Goal: Find specific page/section: Find specific page/section

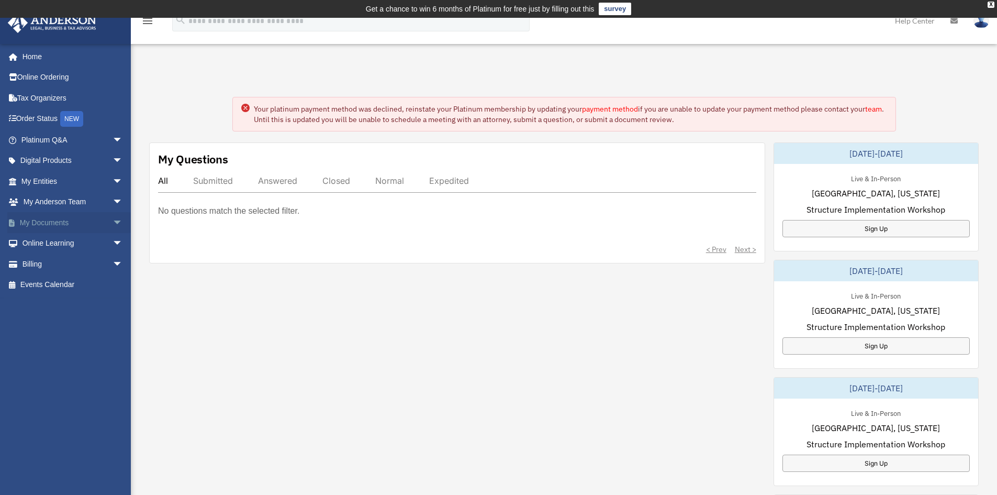
click at [50, 222] on link "My Documents arrow_drop_down" at bounding box center [72, 222] width 131 height 21
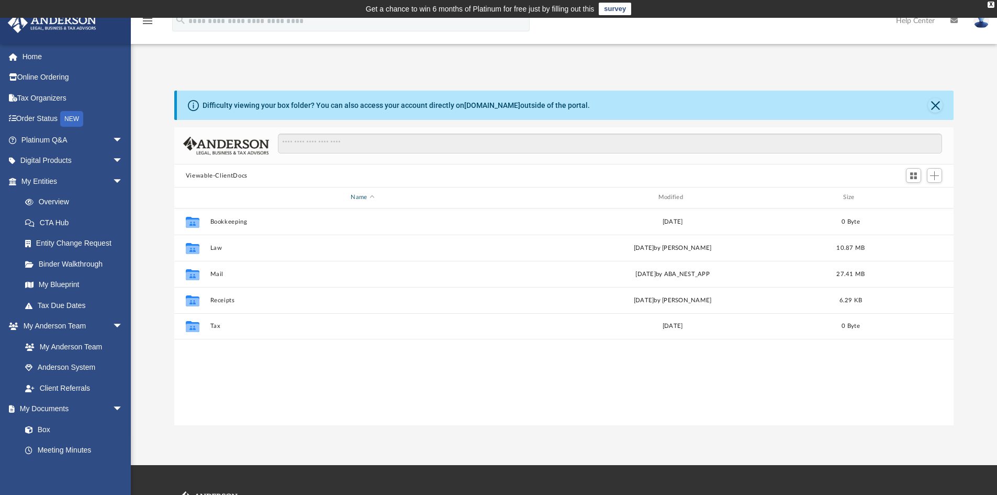
scroll to position [230, 772]
click at [113, 158] on span "arrow_drop_down" at bounding box center [123, 160] width 21 height 21
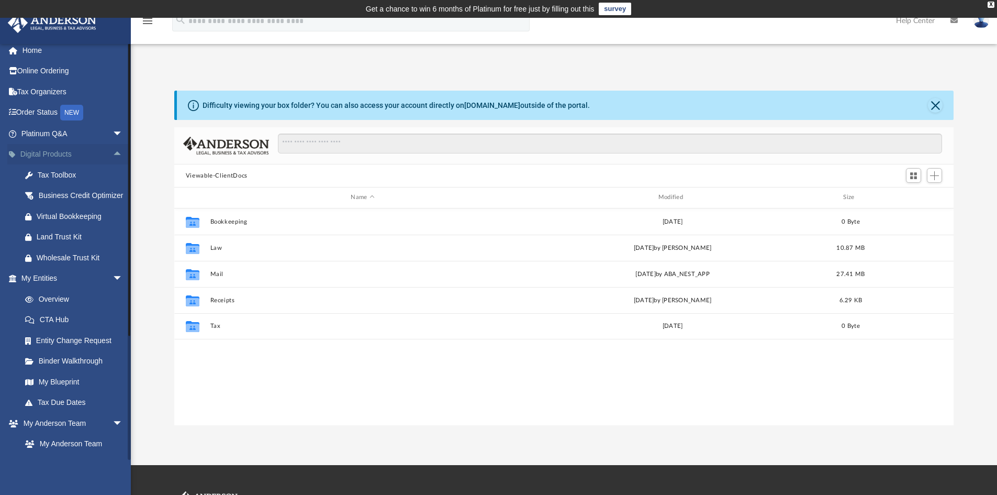
scroll to position [0, 0]
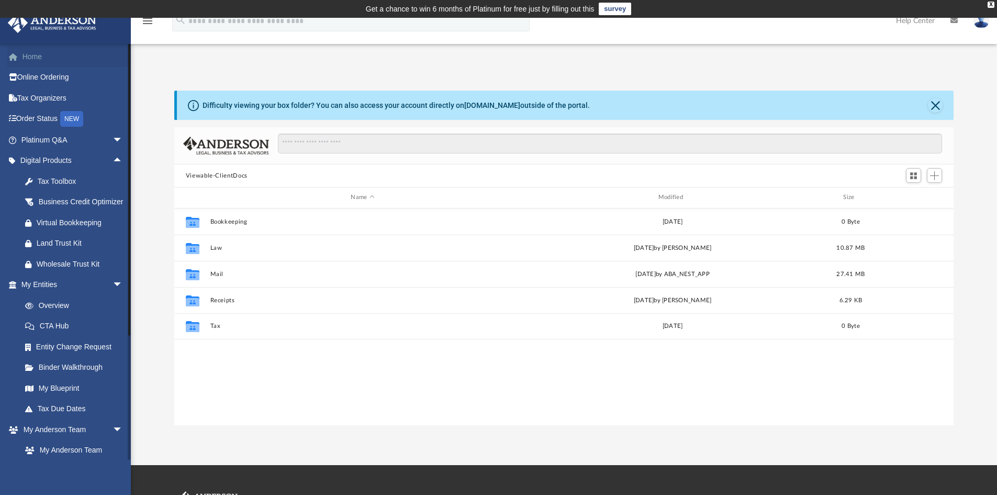
click at [29, 53] on link "Home" at bounding box center [72, 56] width 131 height 21
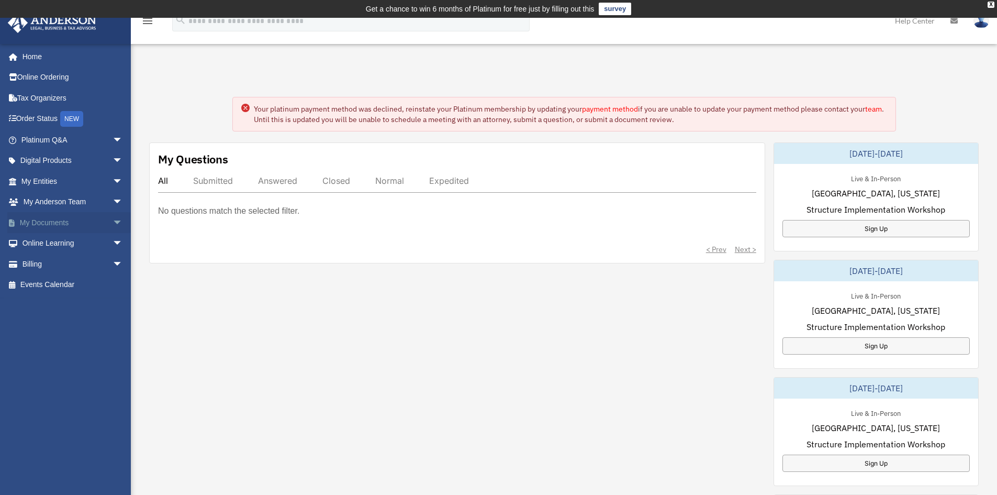
click at [65, 221] on link "My Documents arrow_drop_down" at bounding box center [72, 222] width 131 height 21
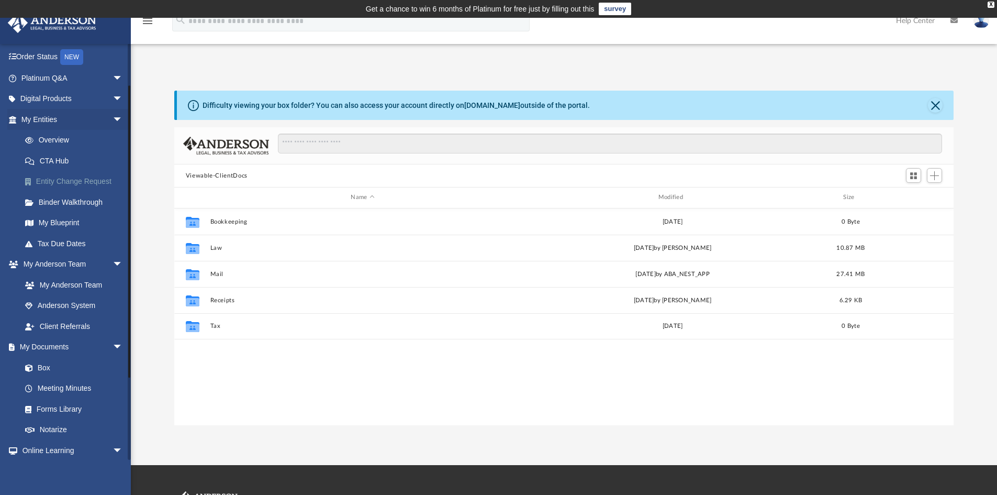
scroll to position [105, 0]
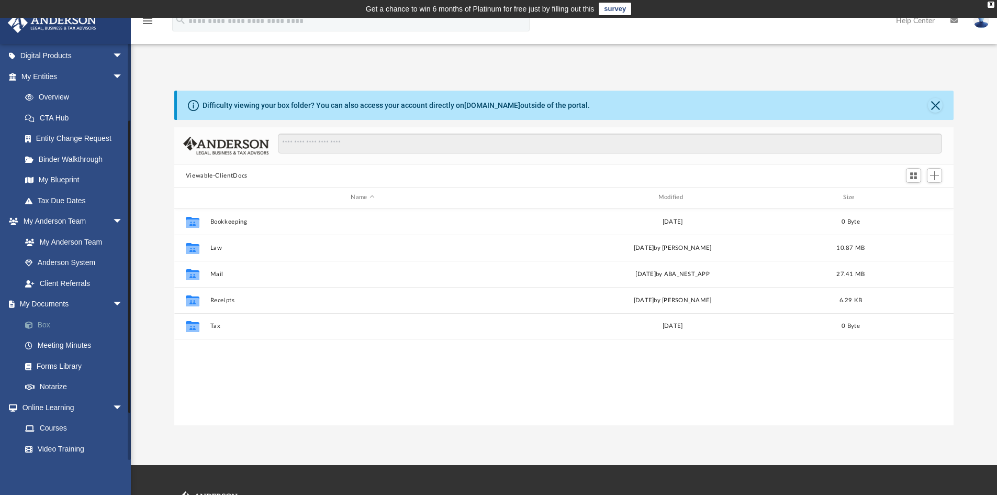
click at [39, 321] on link "Box" at bounding box center [77, 324] width 124 height 21
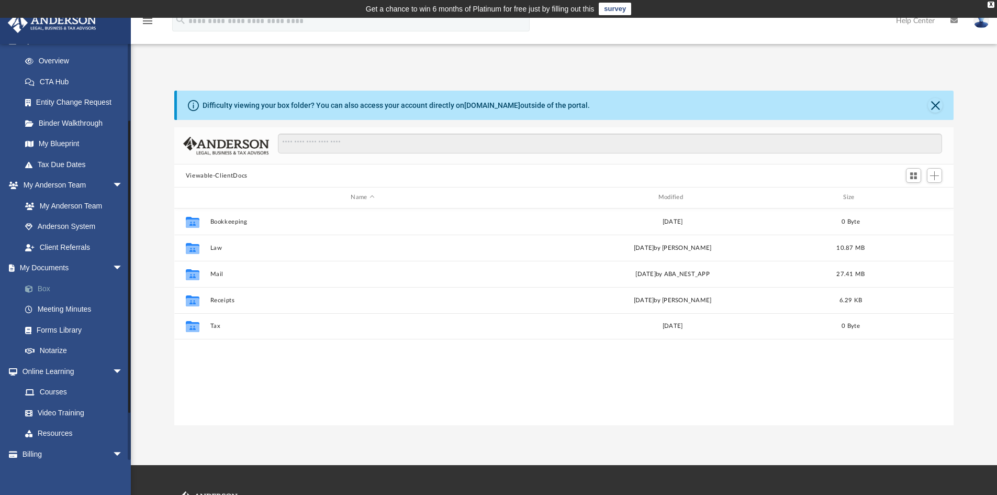
scroll to position [157, 0]
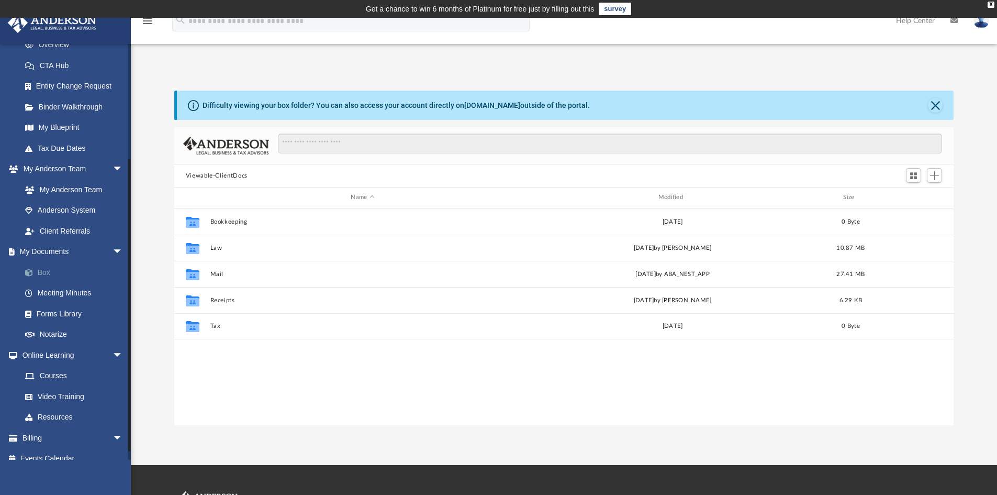
click at [38, 266] on link "Box" at bounding box center [77, 272] width 124 height 21
click at [65, 331] on link "Notarize" at bounding box center [77, 334] width 124 height 21
click at [65, 332] on link "Notarize" at bounding box center [77, 334] width 124 height 21
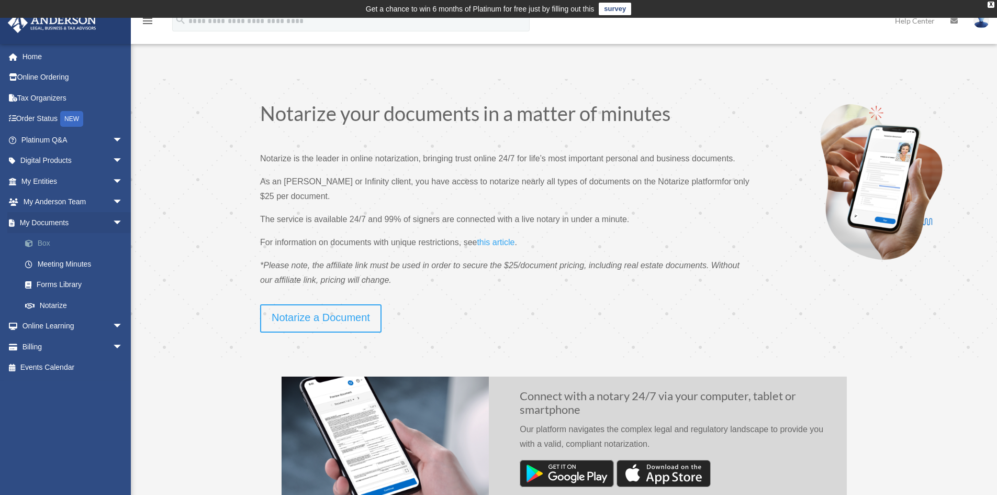
click at [44, 238] on link "Box" at bounding box center [77, 243] width 124 height 21
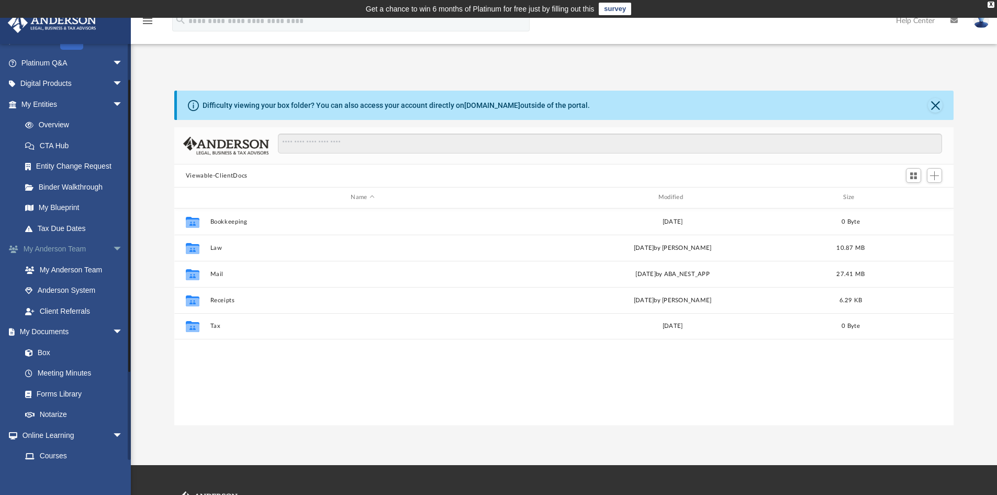
scroll to position [105, 0]
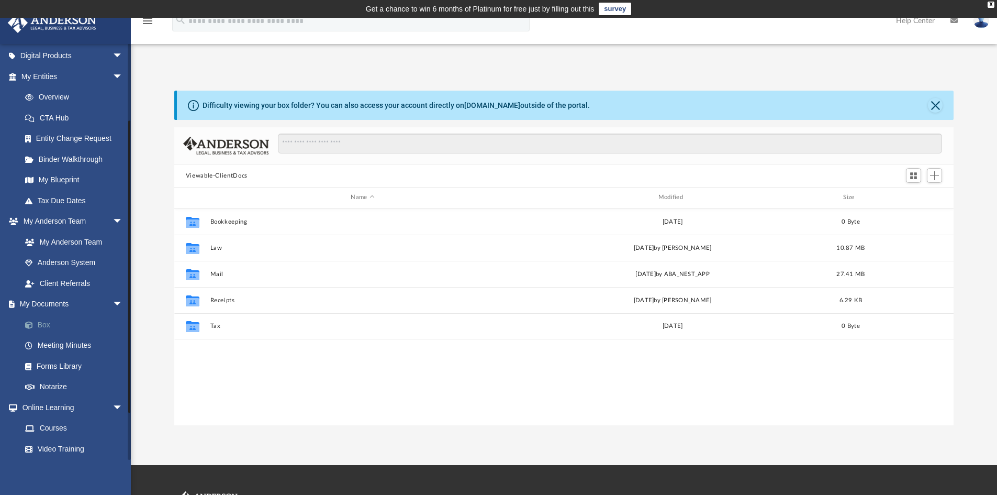
click at [46, 323] on link "Box" at bounding box center [77, 324] width 124 height 21
click at [218, 175] on button "Viewable-ClientDocs" at bounding box center [217, 175] width 62 height 9
click at [913, 176] on span "Switch to Grid View" at bounding box center [913, 175] width 9 height 9
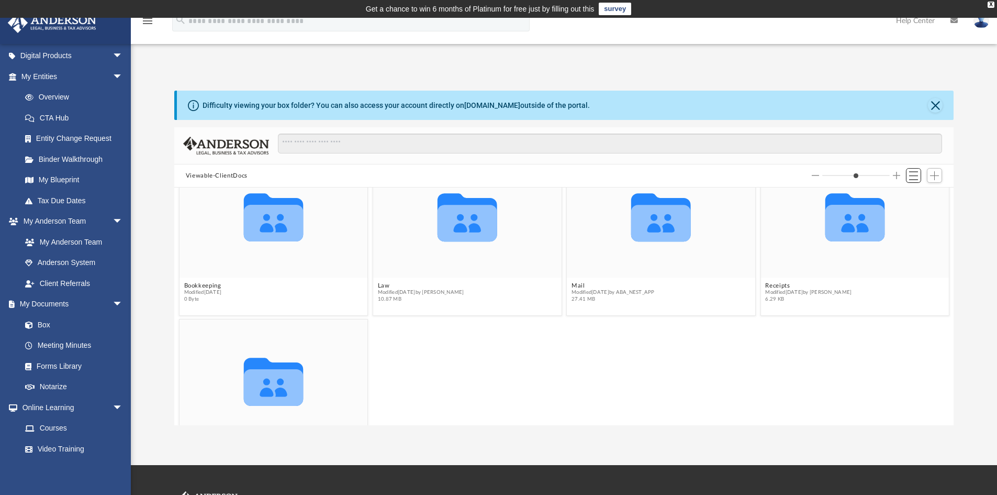
scroll to position [0, 0]
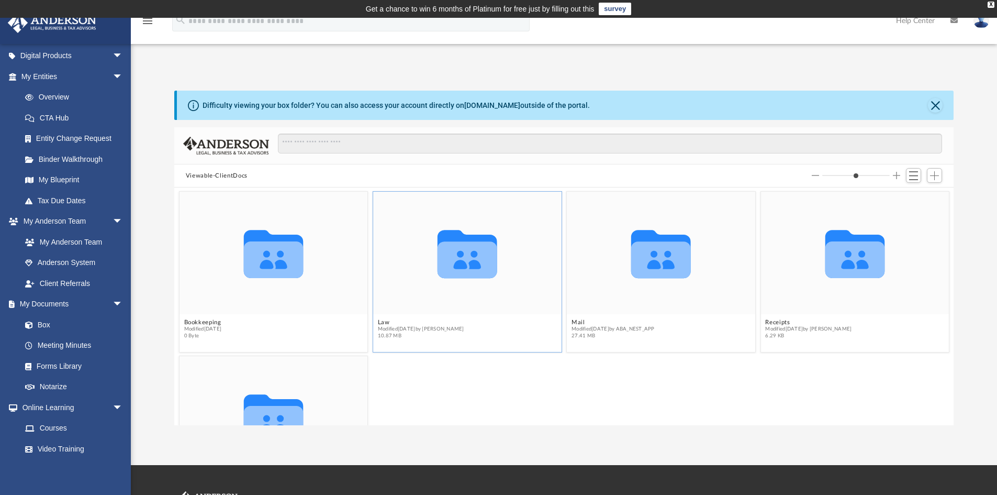
click at [469, 260] on icon "grid" at bounding box center [468, 259] width 60 height 37
click at [454, 259] on icon "grid" at bounding box center [468, 259] width 60 height 37
click at [455, 258] on icon "grid" at bounding box center [468, 259] width 60 height 37
click at [457, 257] on g "grid" at bounding box center [468, 254] width 60 height 48
click at [448, 307] on div "Collaborated Folder" at bounding box center [467, 253] width 188 height 123
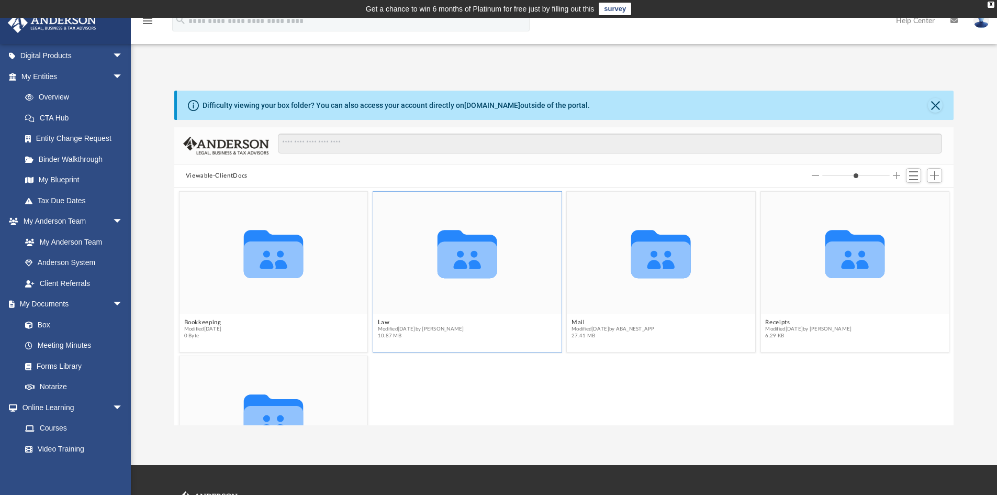
click at [454, 266] on icon "grid" at bounding box center [468, 254] width 60 height 48
click at [151, 22] on icon "menu" at bounding box center [147, 21] width 13 height 13
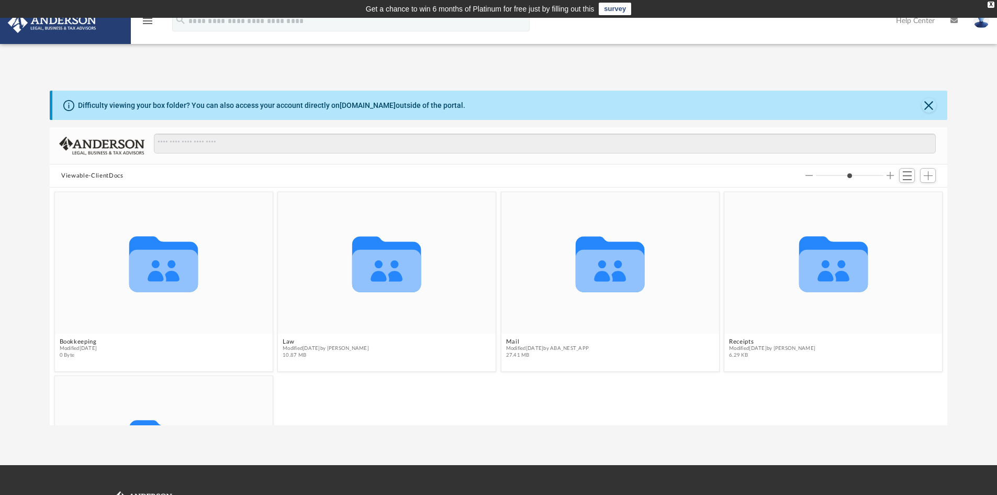
scroll to position [230, 890]
click at [148, 21] on icon "menu" at bounding box center [147, 21] width 13 height 13
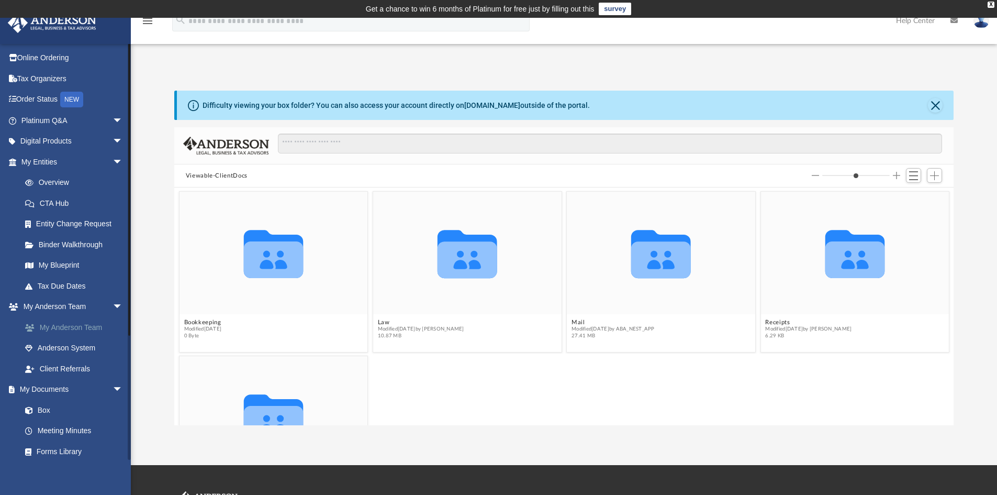
scroll to position [0, 0]
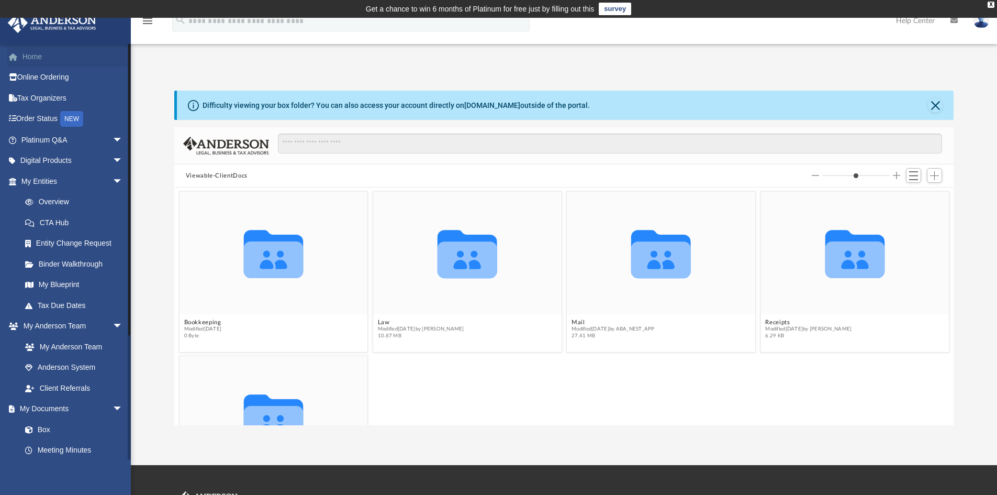
click at [30, 53] on link "Home" at bounding box center [72, 56] width 131 height 21
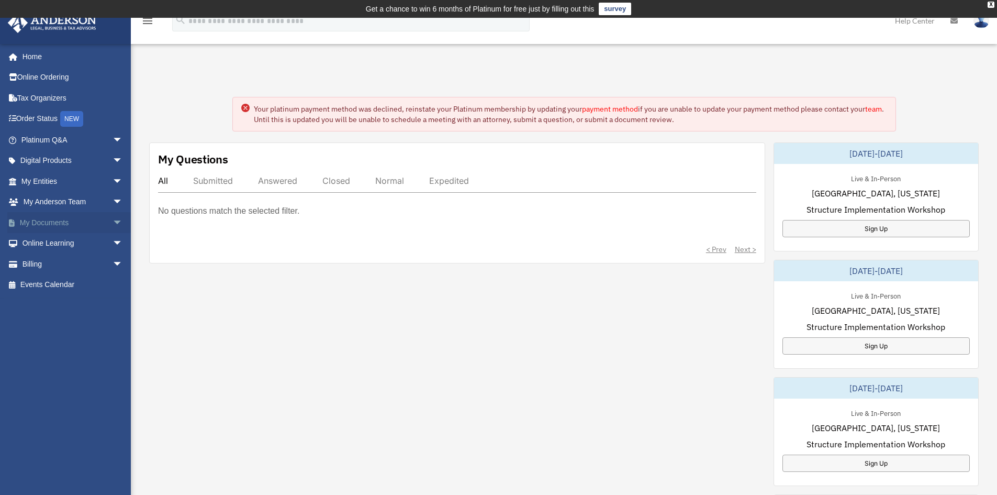
click at [40, 221] on link "My Documents arrow_drop_down" at bounding box center [72, 222] width 131 height 21
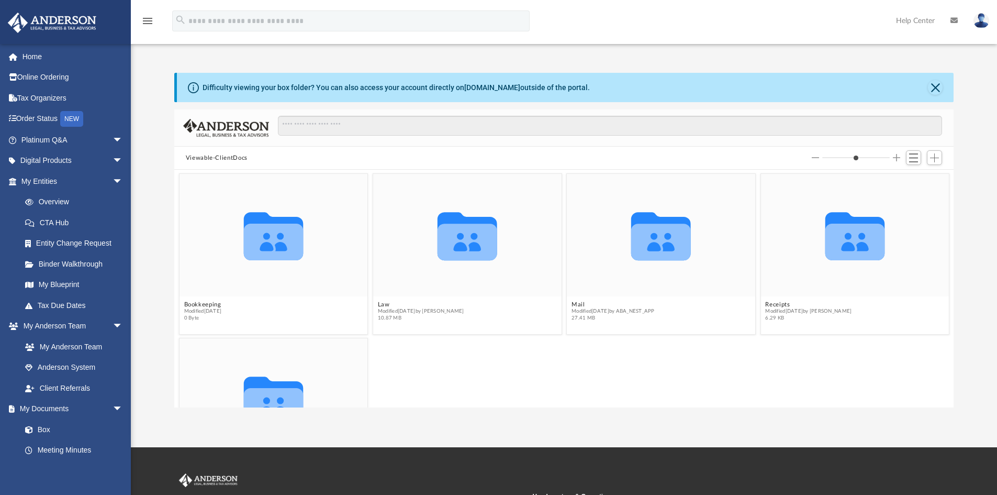
scroll to position [230, 772]
